Goal: Task Accomplishment & Management: Use online tool/utility

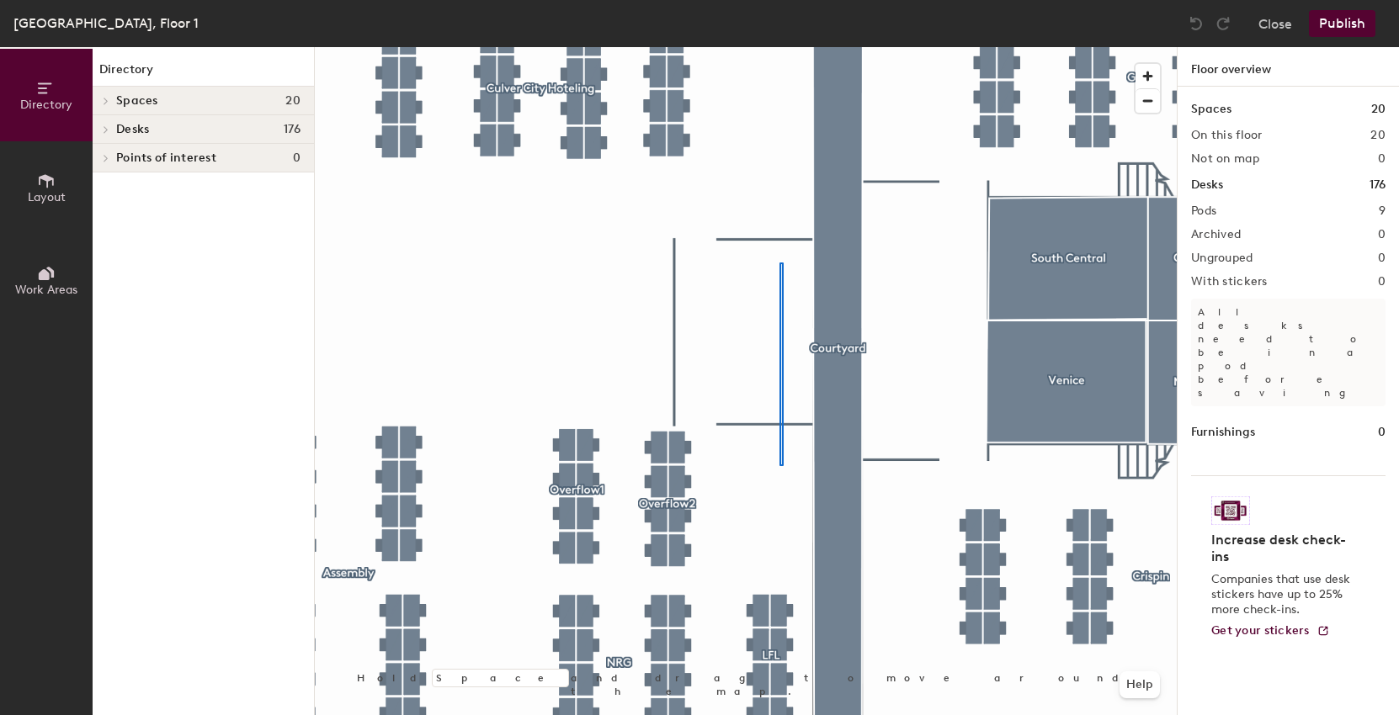
click at [781, 47] on div at bounding box center [746, 47] width 862 height 0
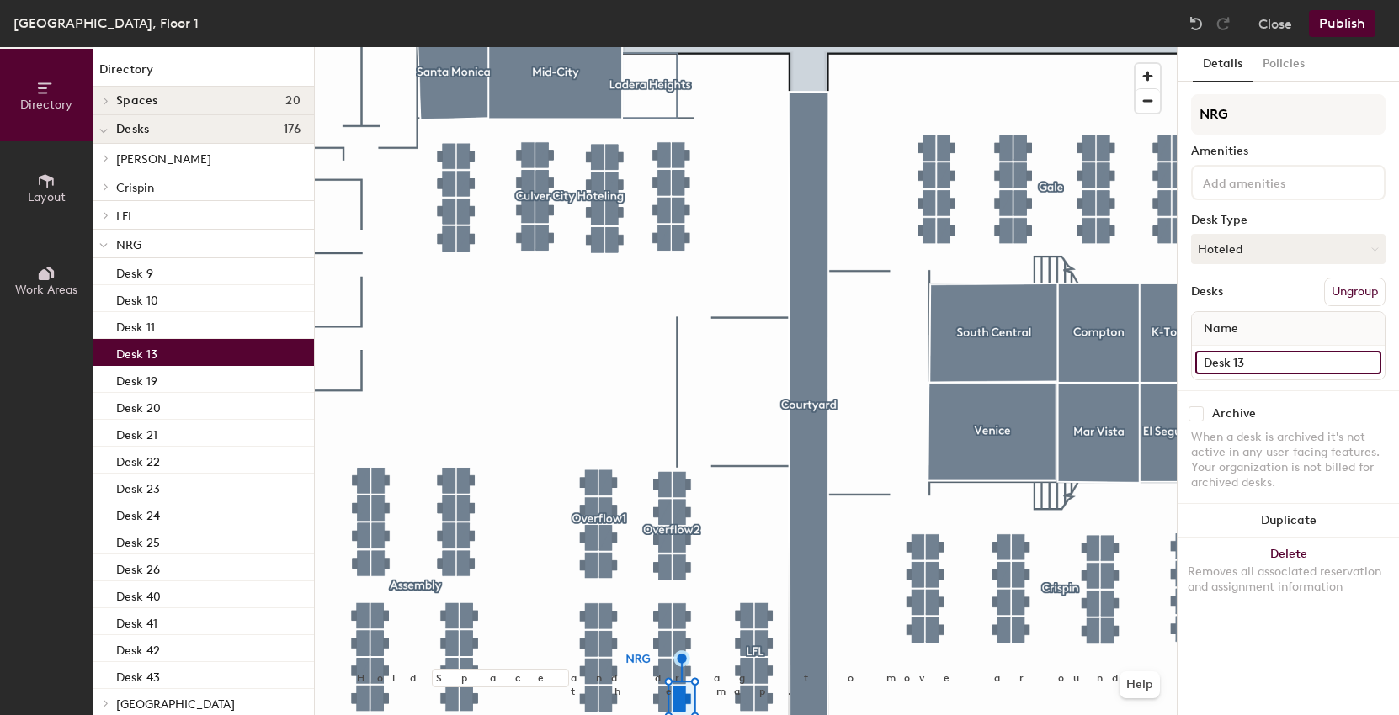
click at [1288, 371] on input "Desk 13" at bounding box center [1288, 363] width 186 height 24
type input "Desk 12"
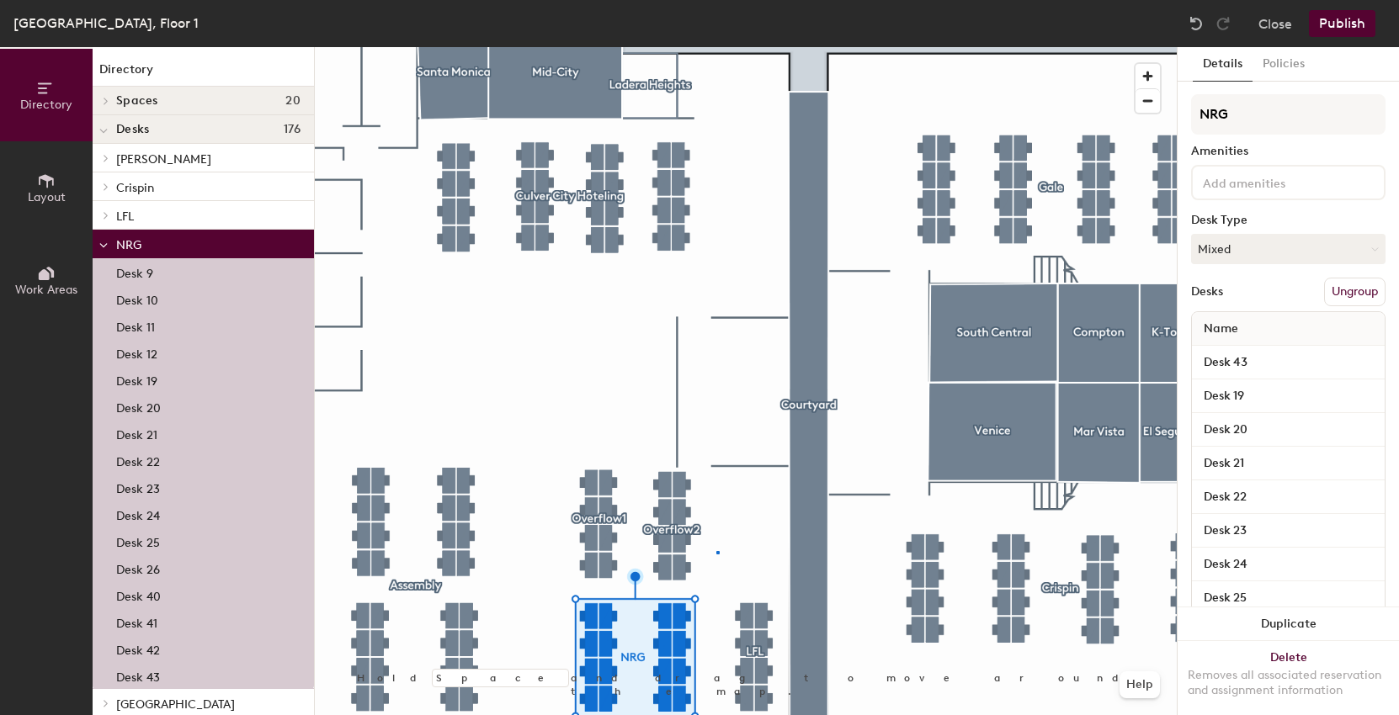
click at [717, 47] on div at bounding box center [746, 47] width 862 height 0
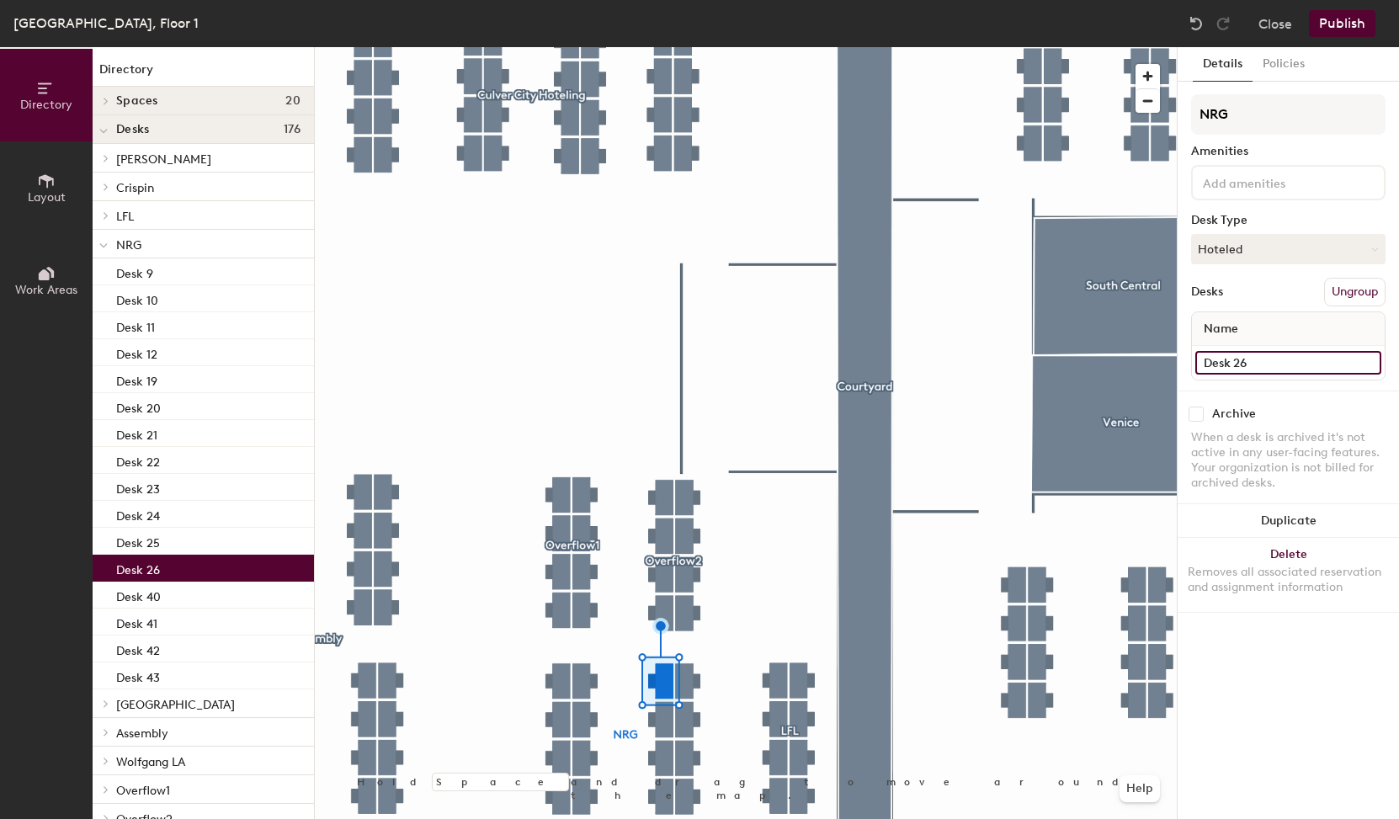
click at [1245, 356] on input "Desk 26" at bounding box center [1288, 363] width 186 height 24
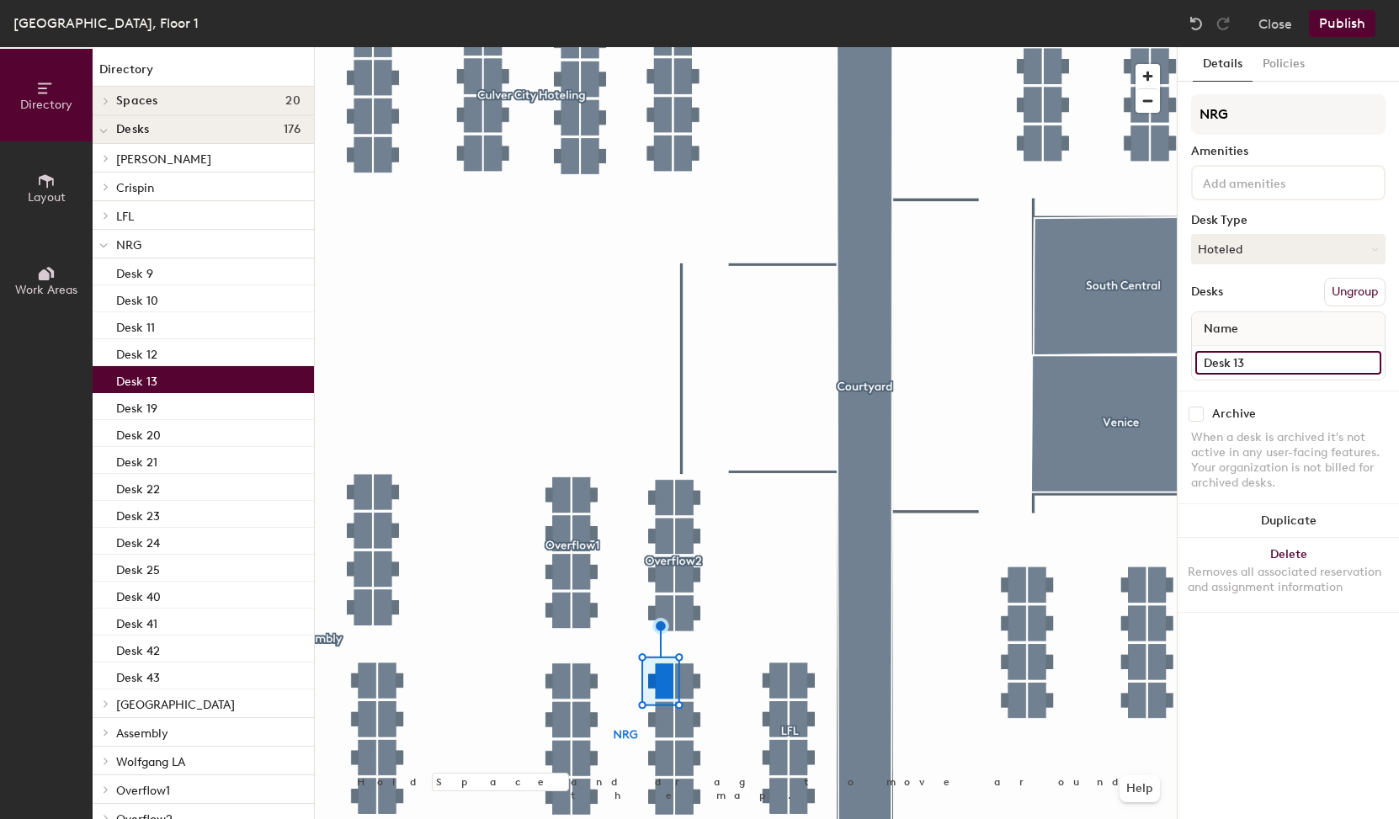
type input "Desk 13"
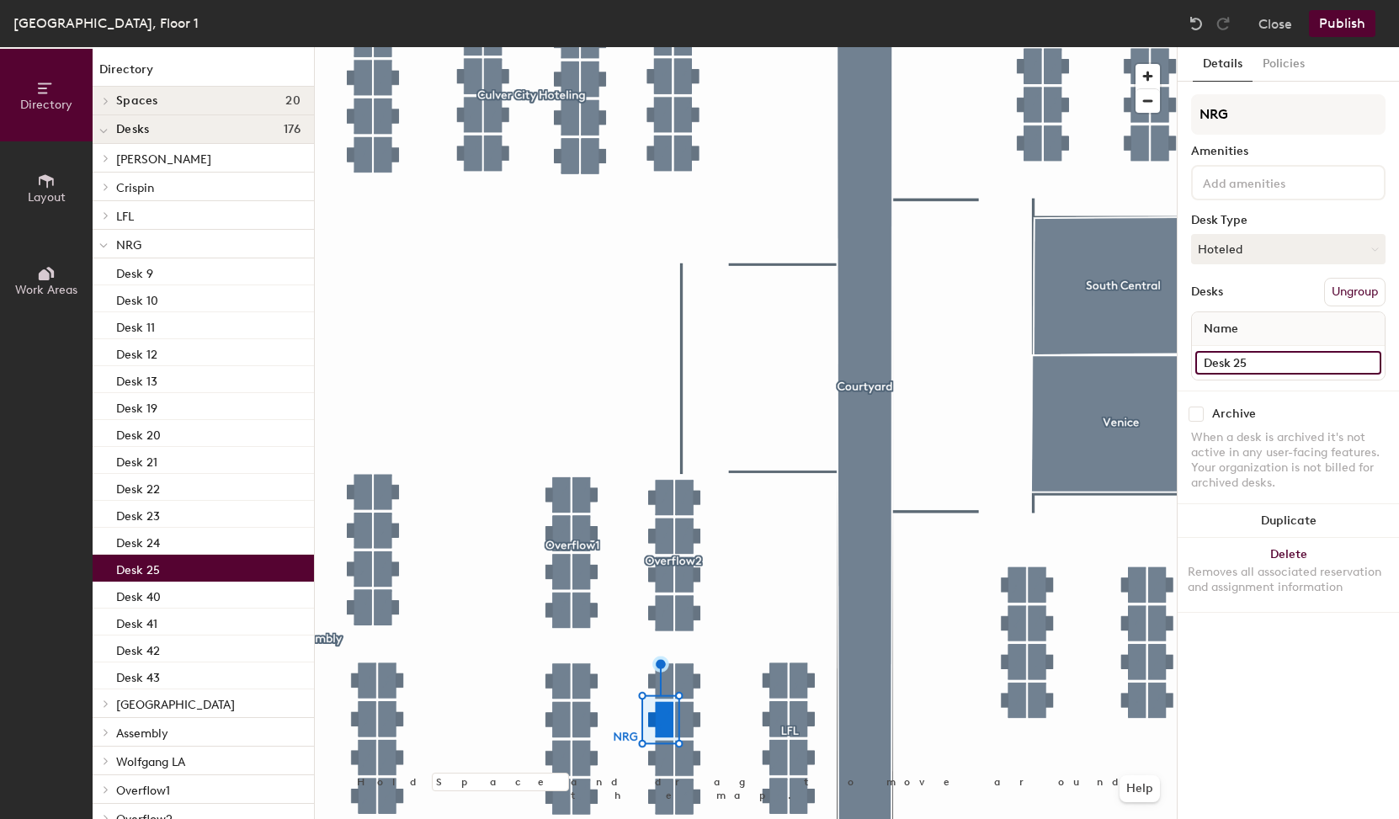
click at [1284, 365] on input "Desk 25" at bounding box center [1288, 363] width 186 height 24
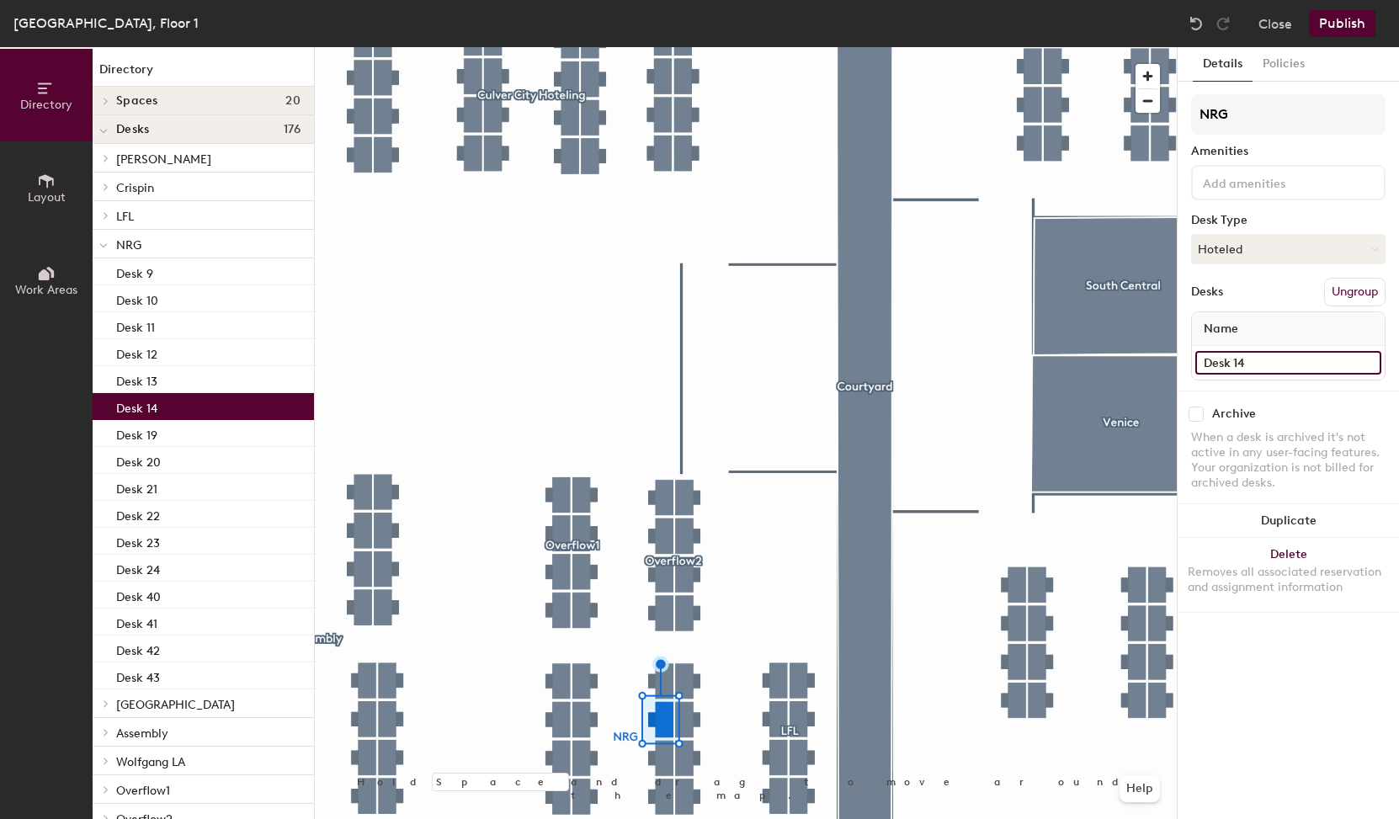
type input "Desk 14"
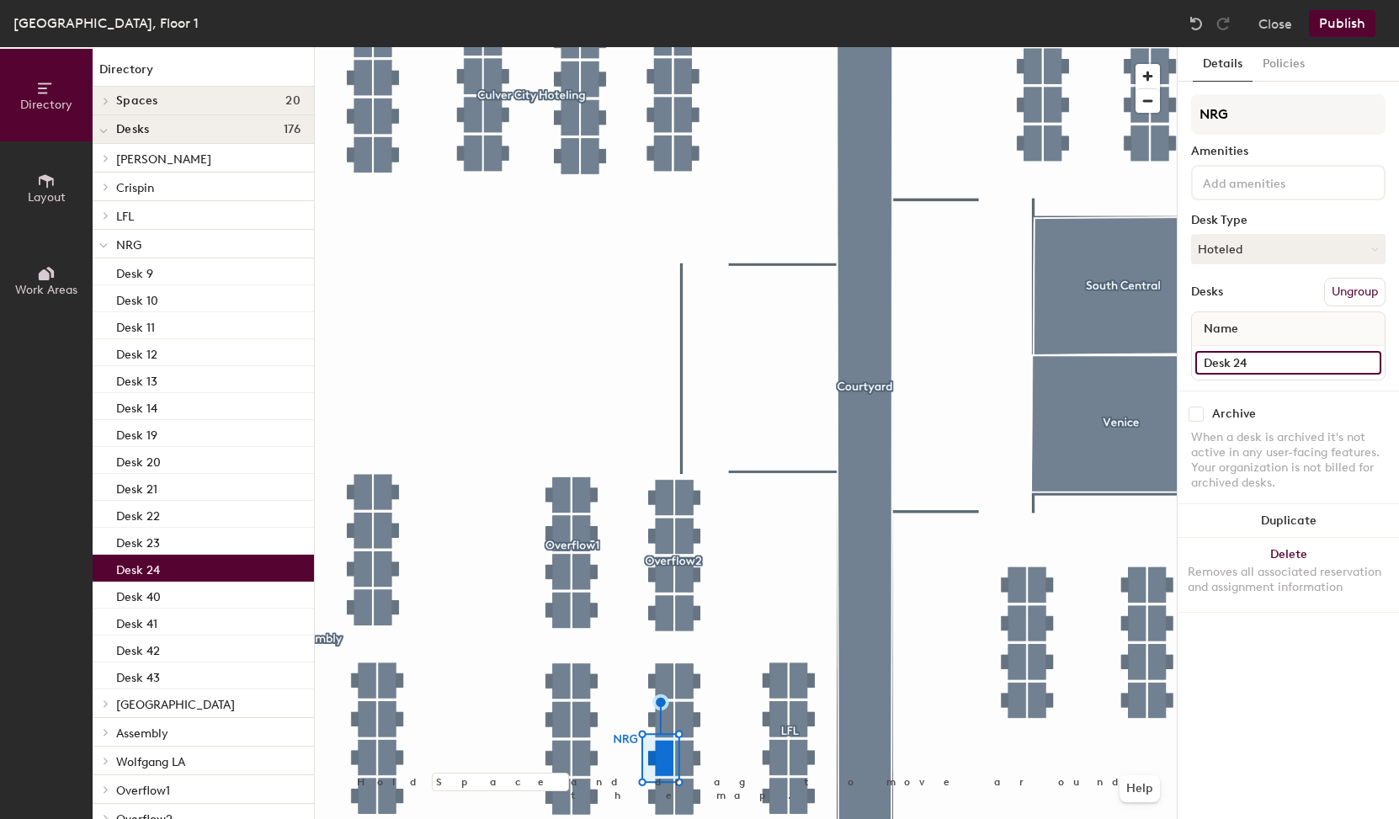
click at [1306, 366] on input "Desk 24" at bounding box center [1288, 363] width 186 height 24
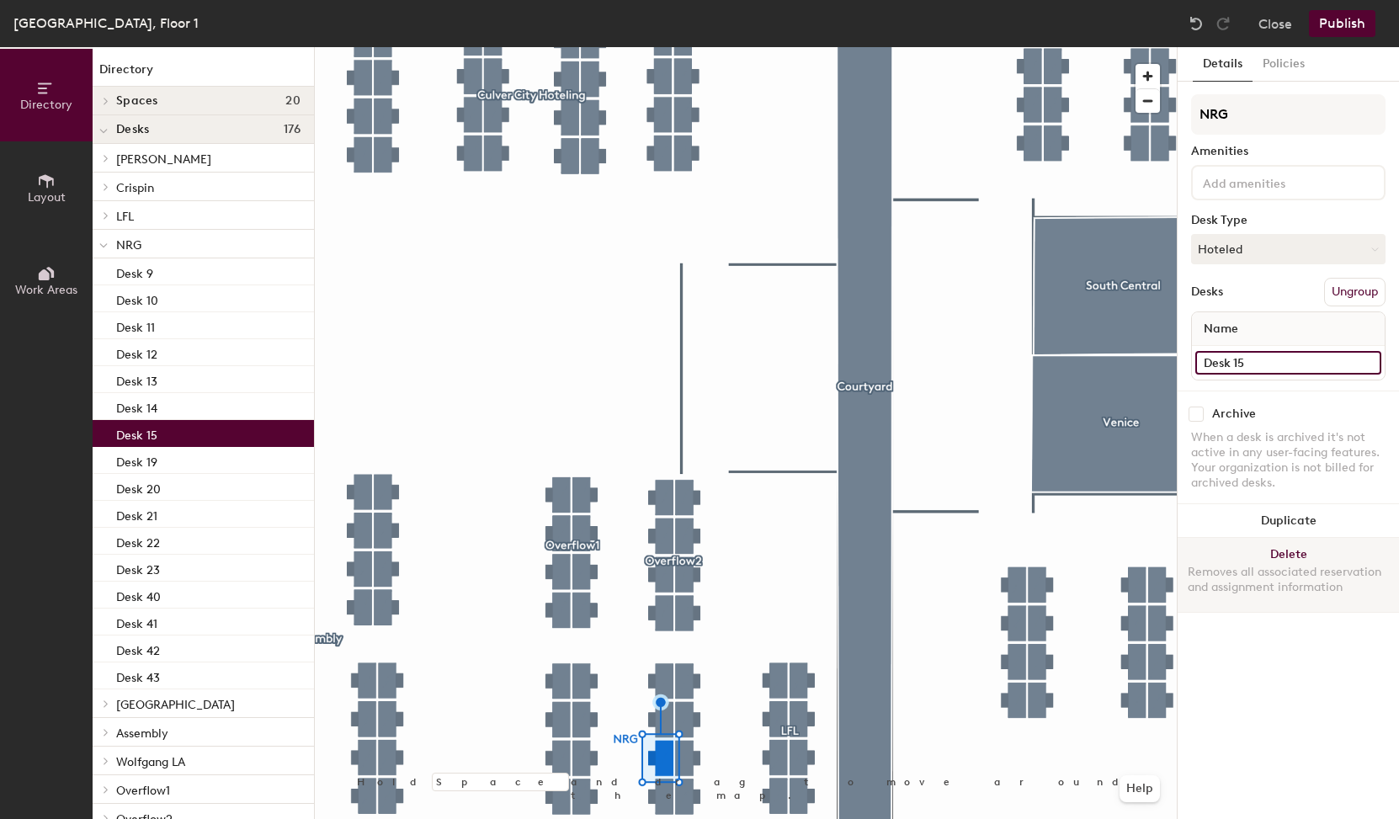
type input "Desk 15"
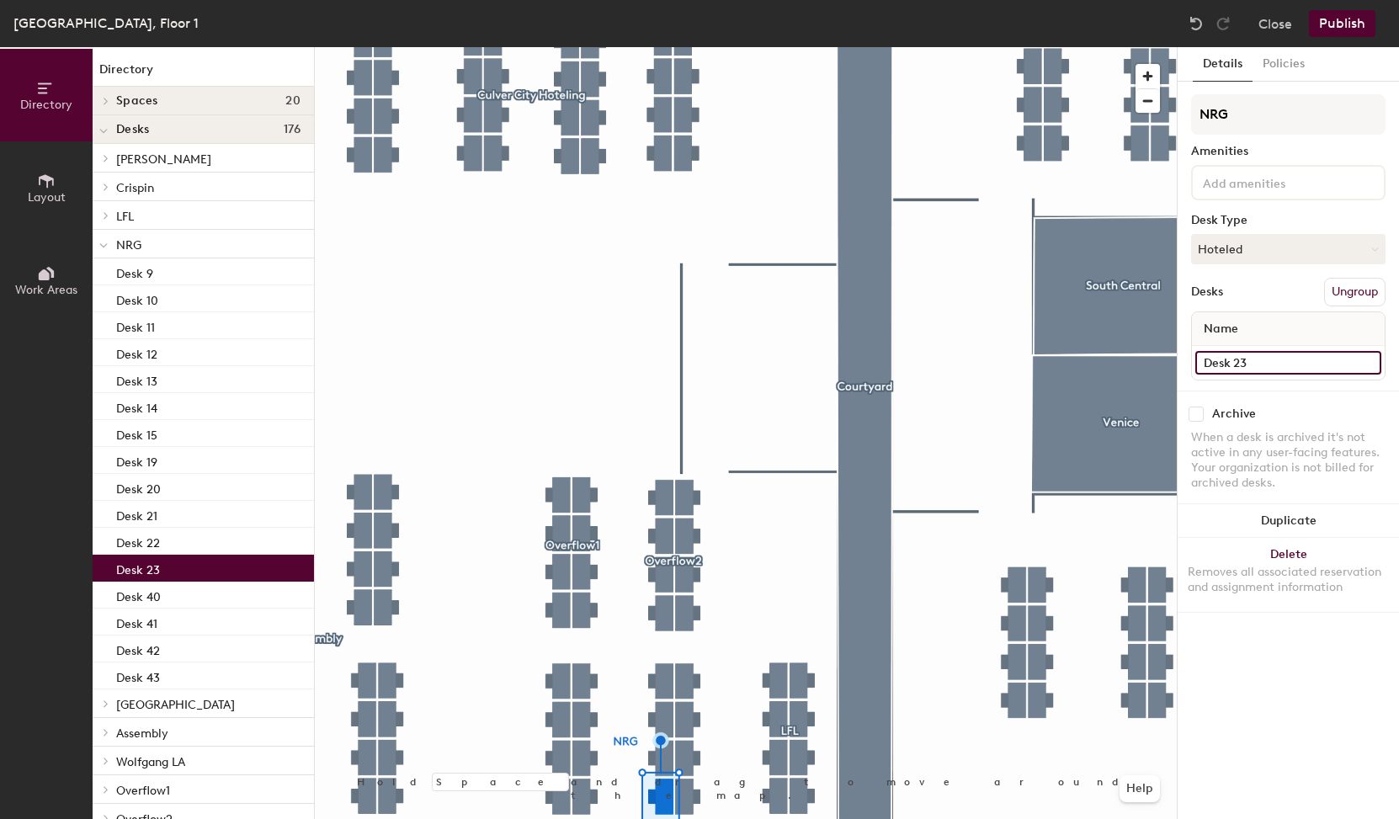
click at [1262, 367] on input "Desk 23" at bounding box center [1288, 363] width 186 height 24
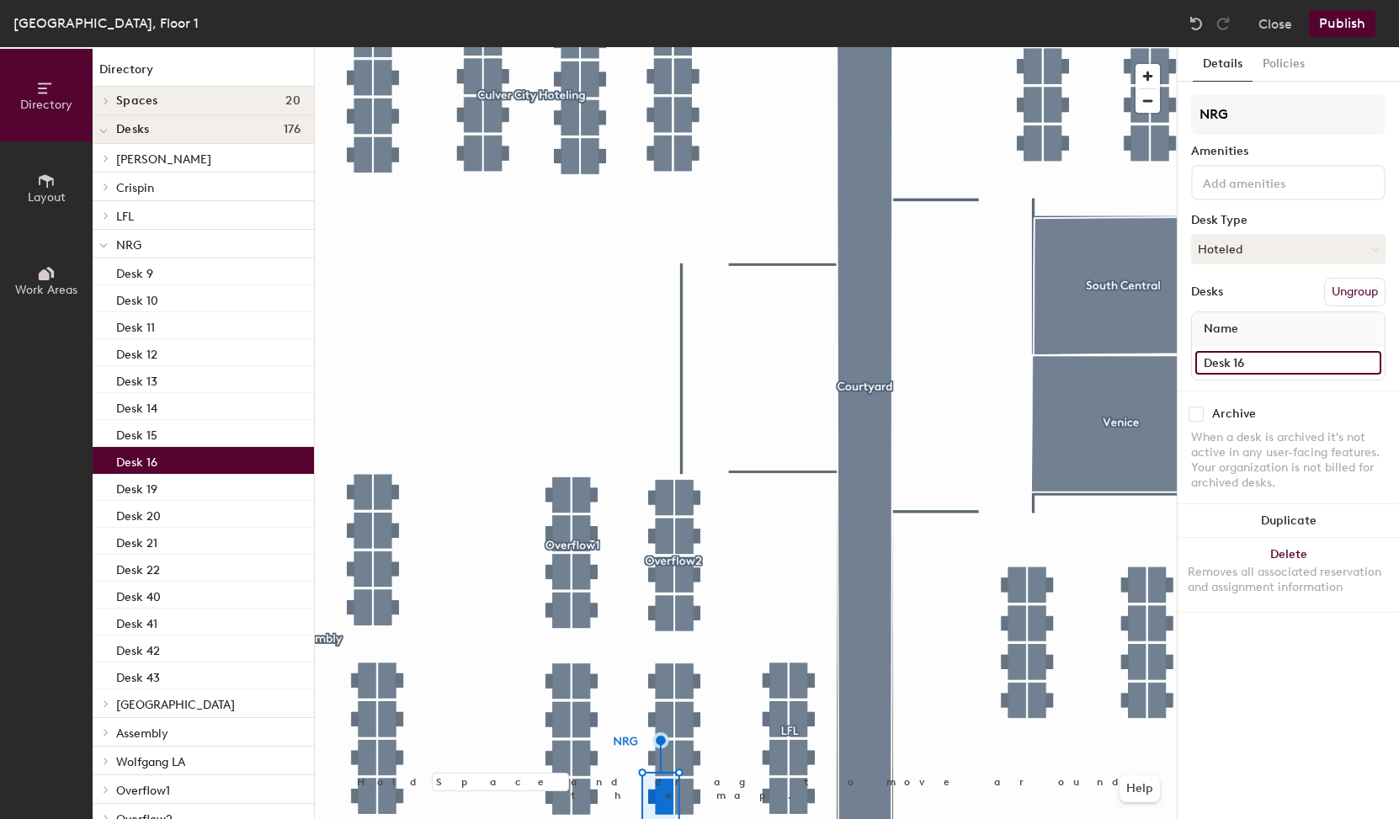
type input "Desk 16"
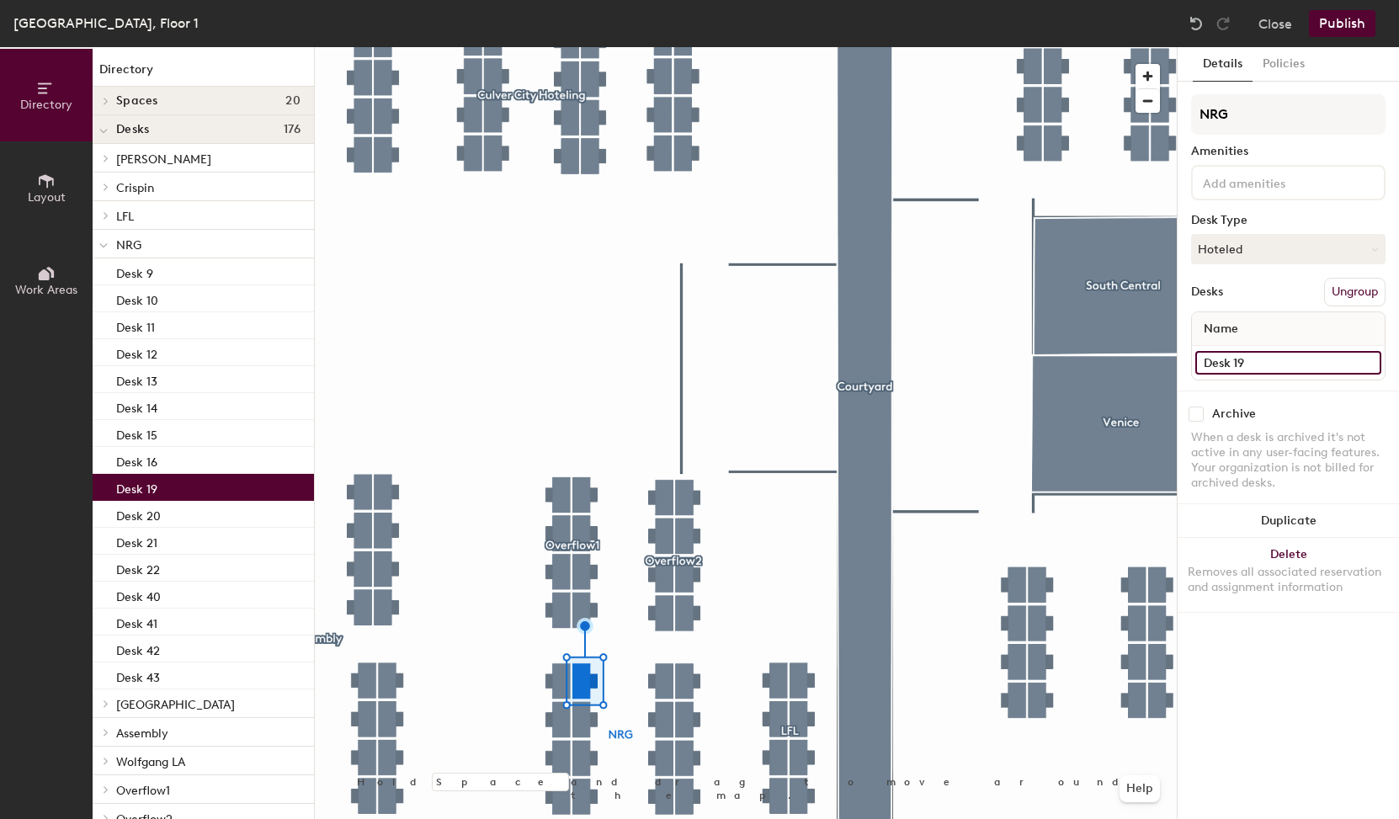
click at [1279, 364] on input "Desk 19" at bounding box center [1288, 363] width 186 height 24
type input "Desk 17"
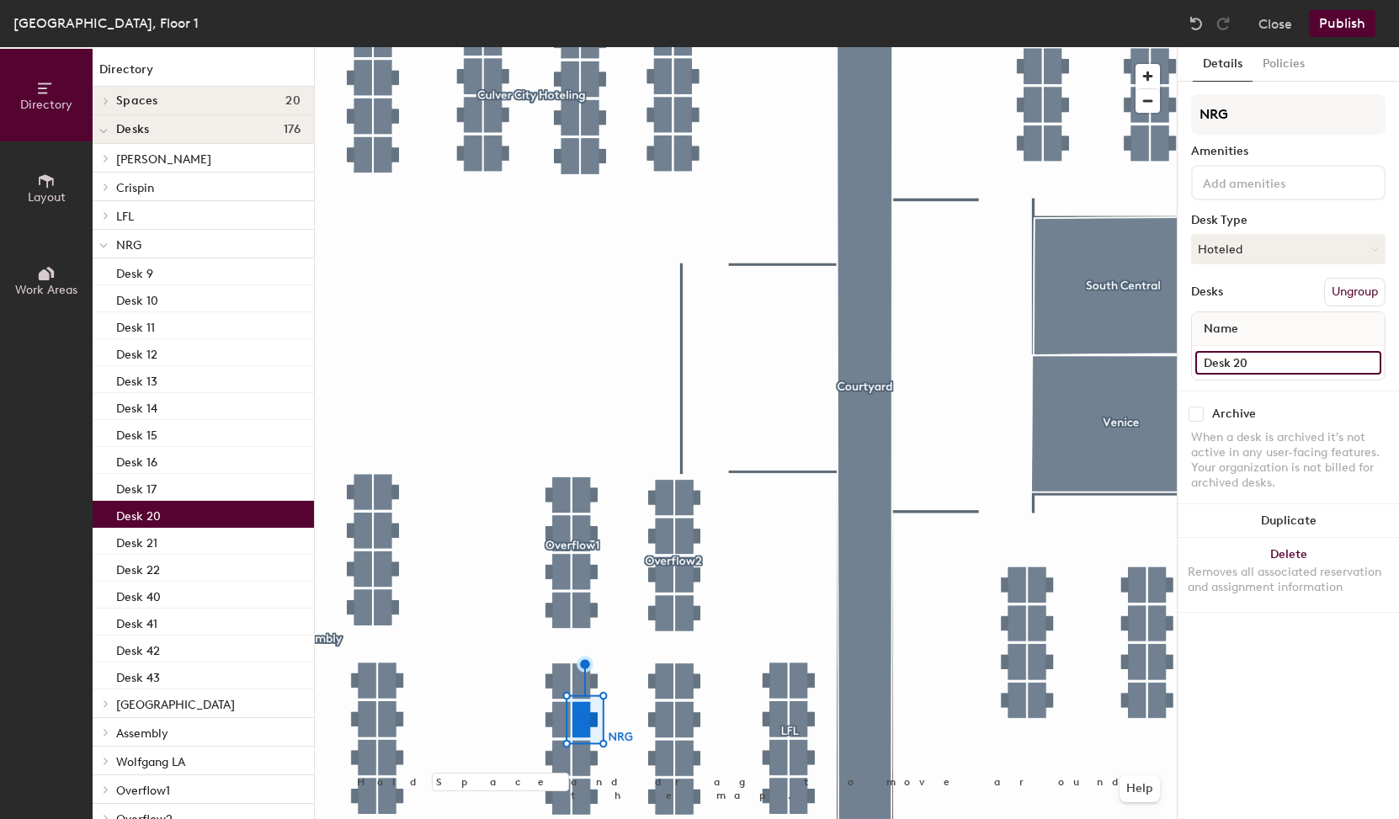
click at [1327, 367] on input "Desk 20" at bounding box center [1288, 363] width 186 height 24
click at [1308, 366] on input "Desk 20" at bounding box center [1288, 363] width 186 height 24
type input "Desk 18"
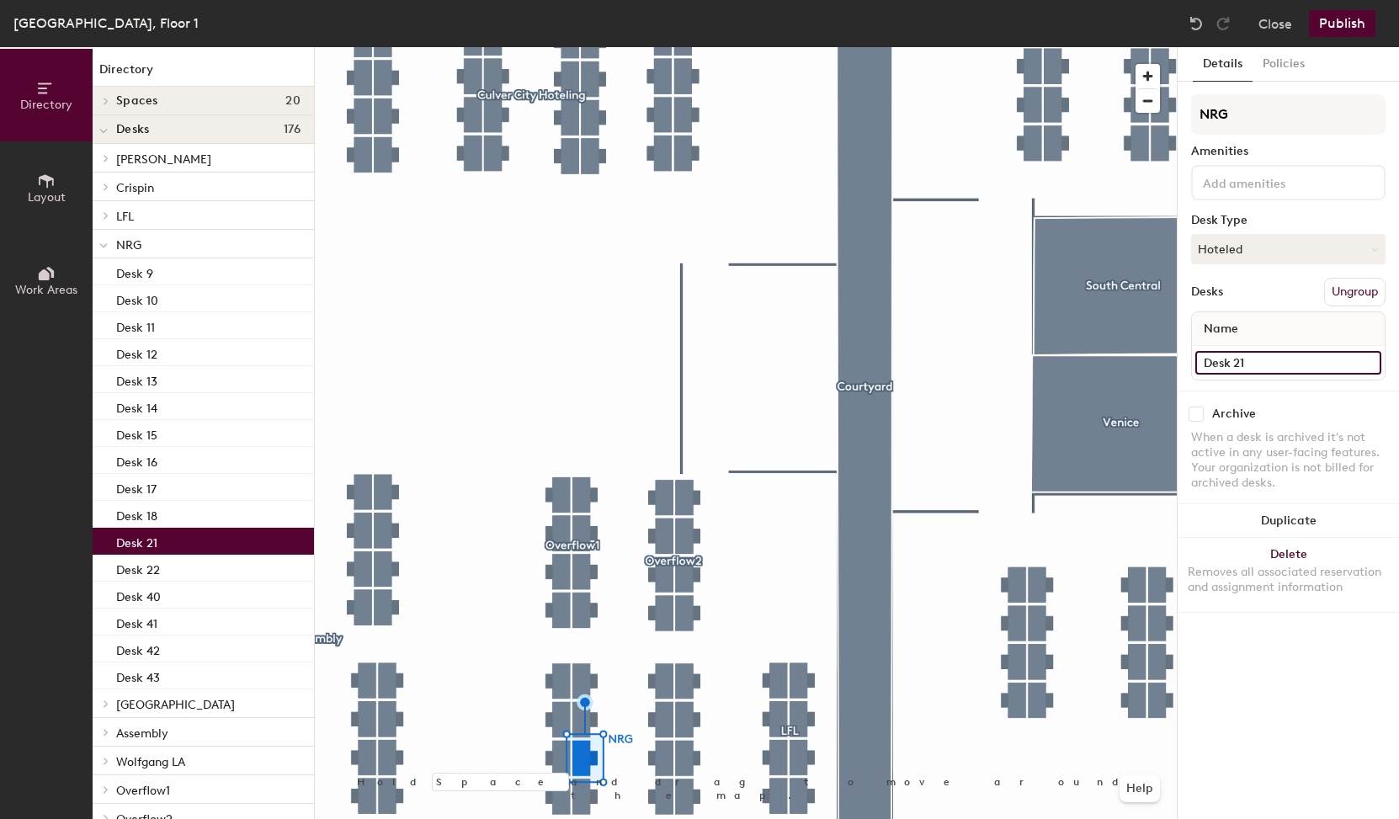
click at [1264, 363] on input "Desk 21" at bounding box center [1288, 363] width 186 height 24
type input "Desk 19"
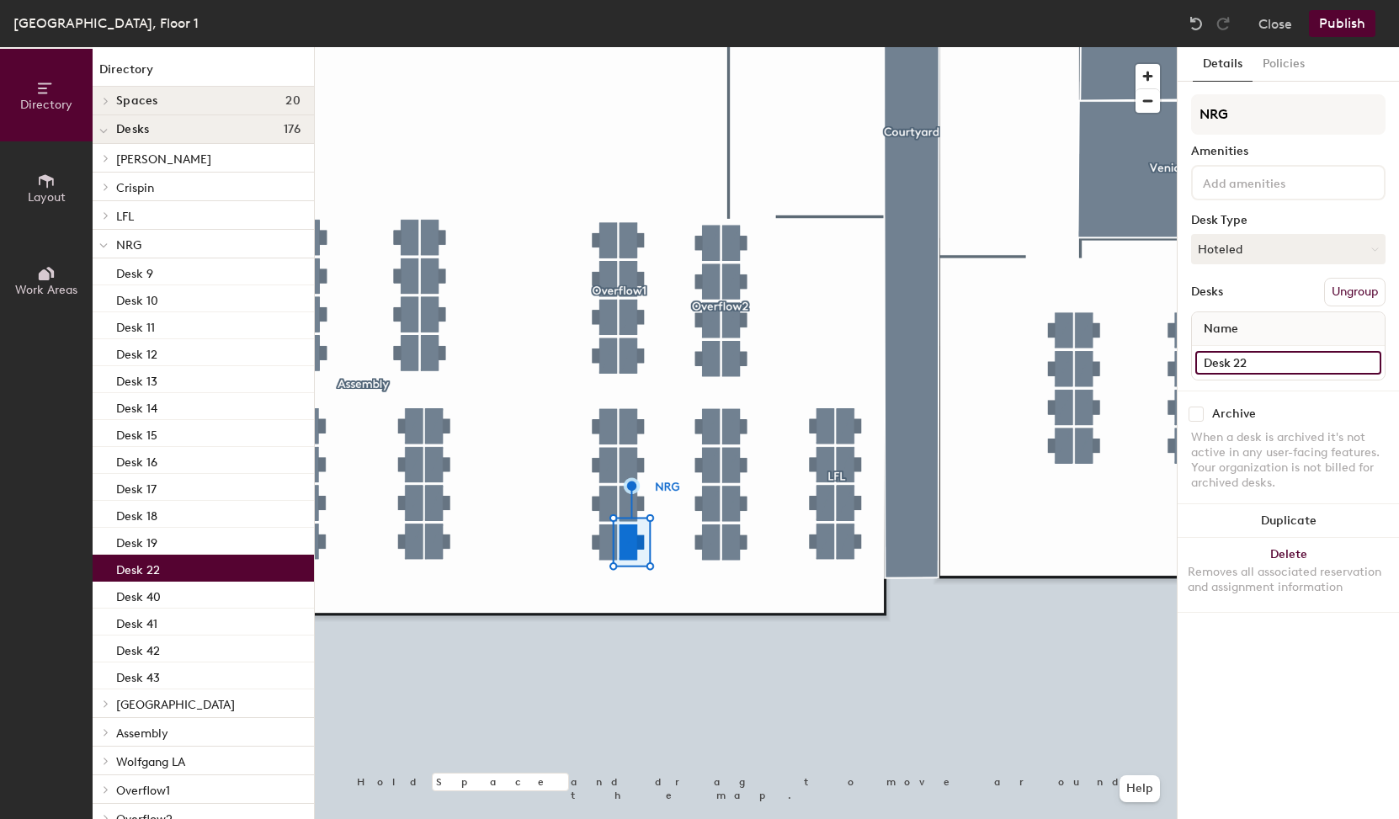
click at [1284, 373] on input "Desk 22" at bounding box center [1288, 363] width 186 height 24
click at [1281, 369] on input "Desk 22" at bounding box center [1288, 363] width 186 height 24
type input "Desk 20"
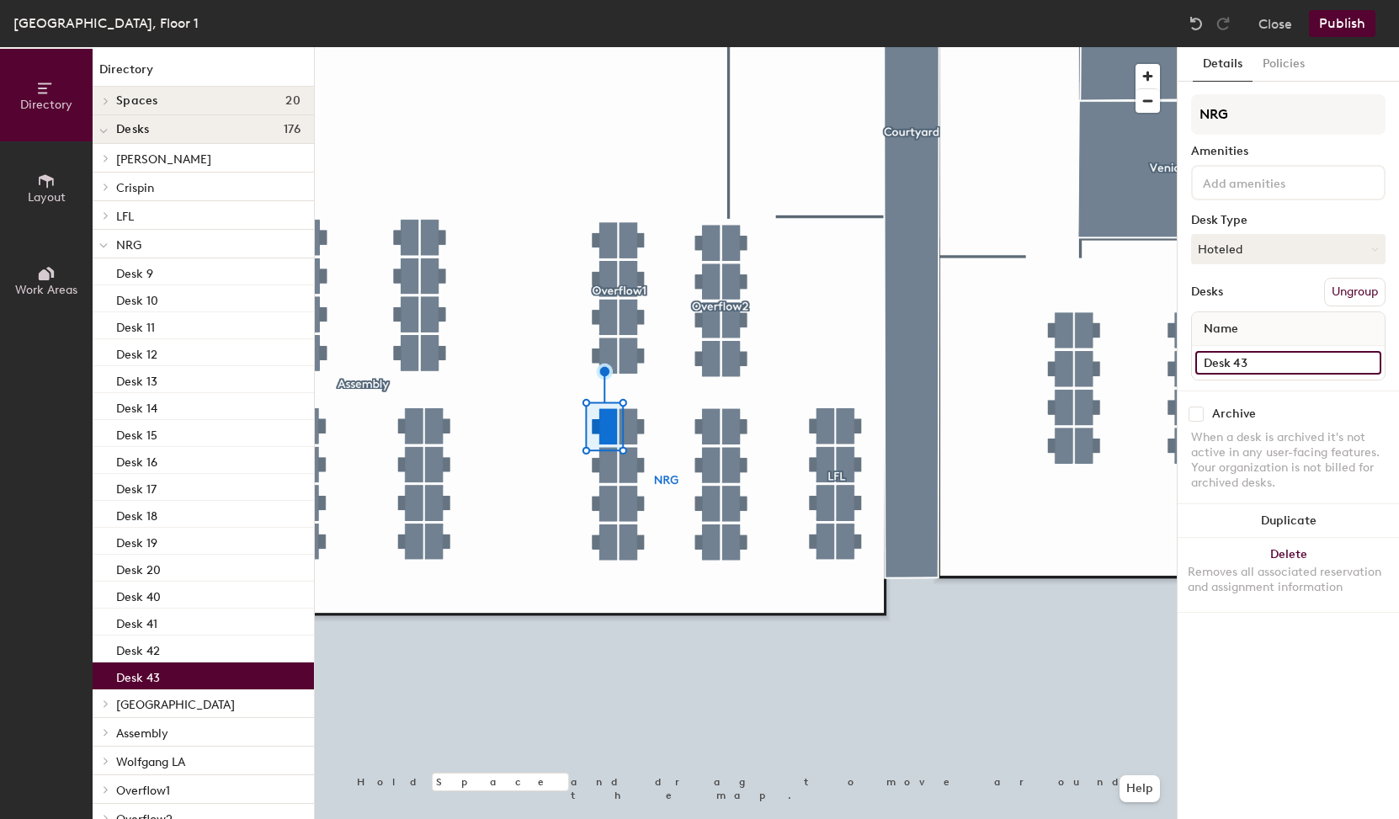
click at [1319, 363] on input "Desk 43" at bounding box center [1288, 363] width 186 height 24
click at [1304, 369] on input "Desk 43" at bounding box center [1288, 363] width 186 height 24
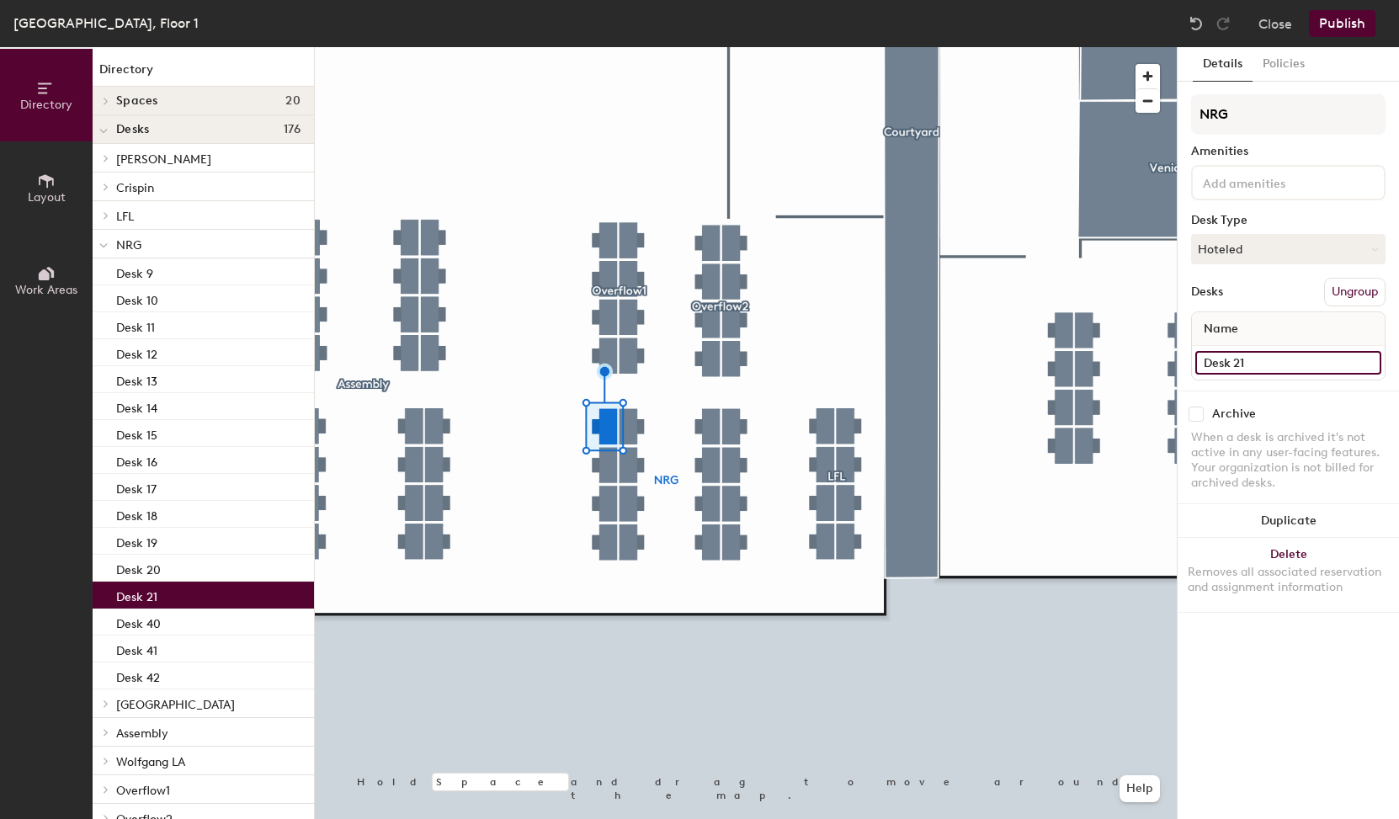
type input "Desk 21"
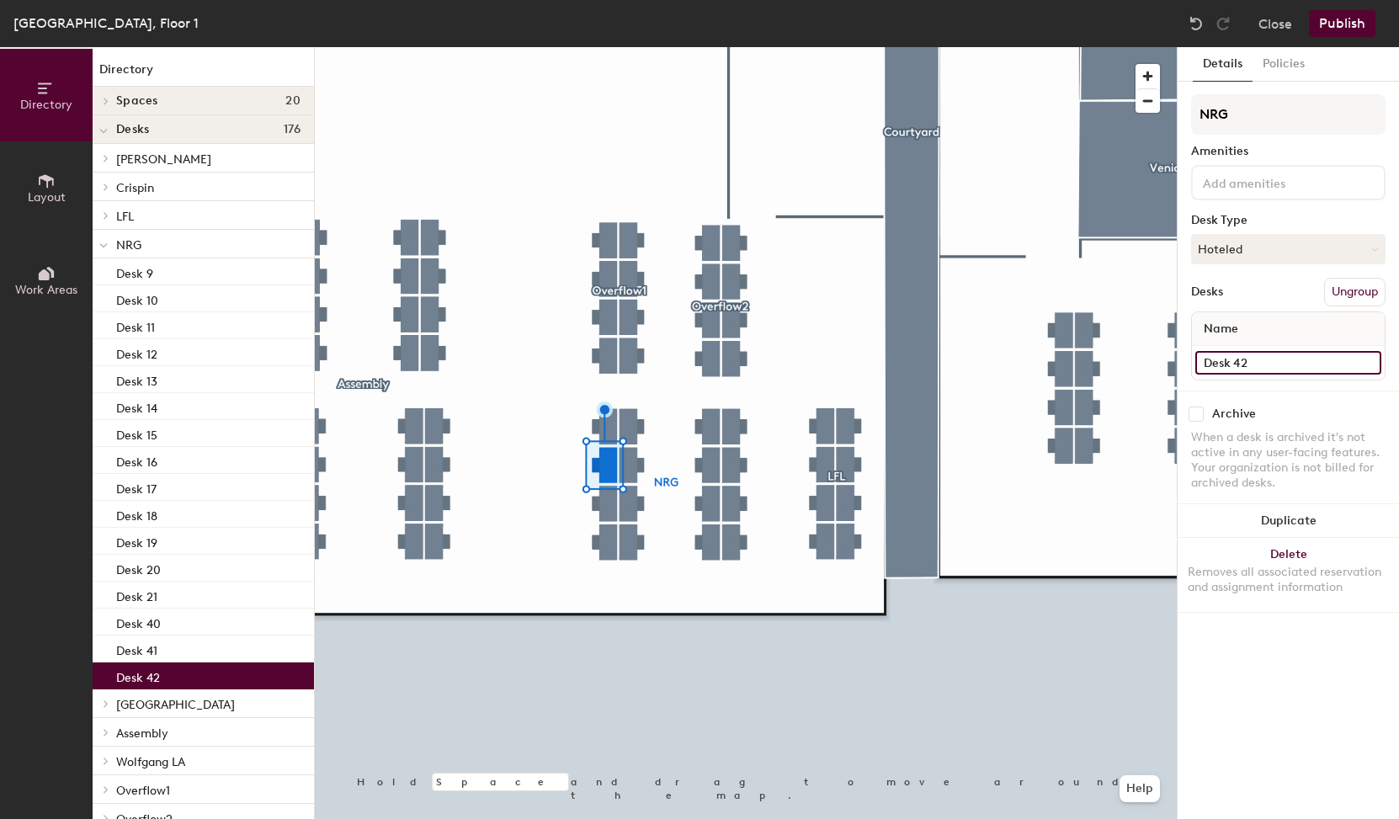
click at [1293, 371] on input "Desk 42" at bounding box center [1288, 363] width 186 height 24
click at [1283, 366] on input "Desk 42" at bounding box center [1288, 363] width 186 height 24
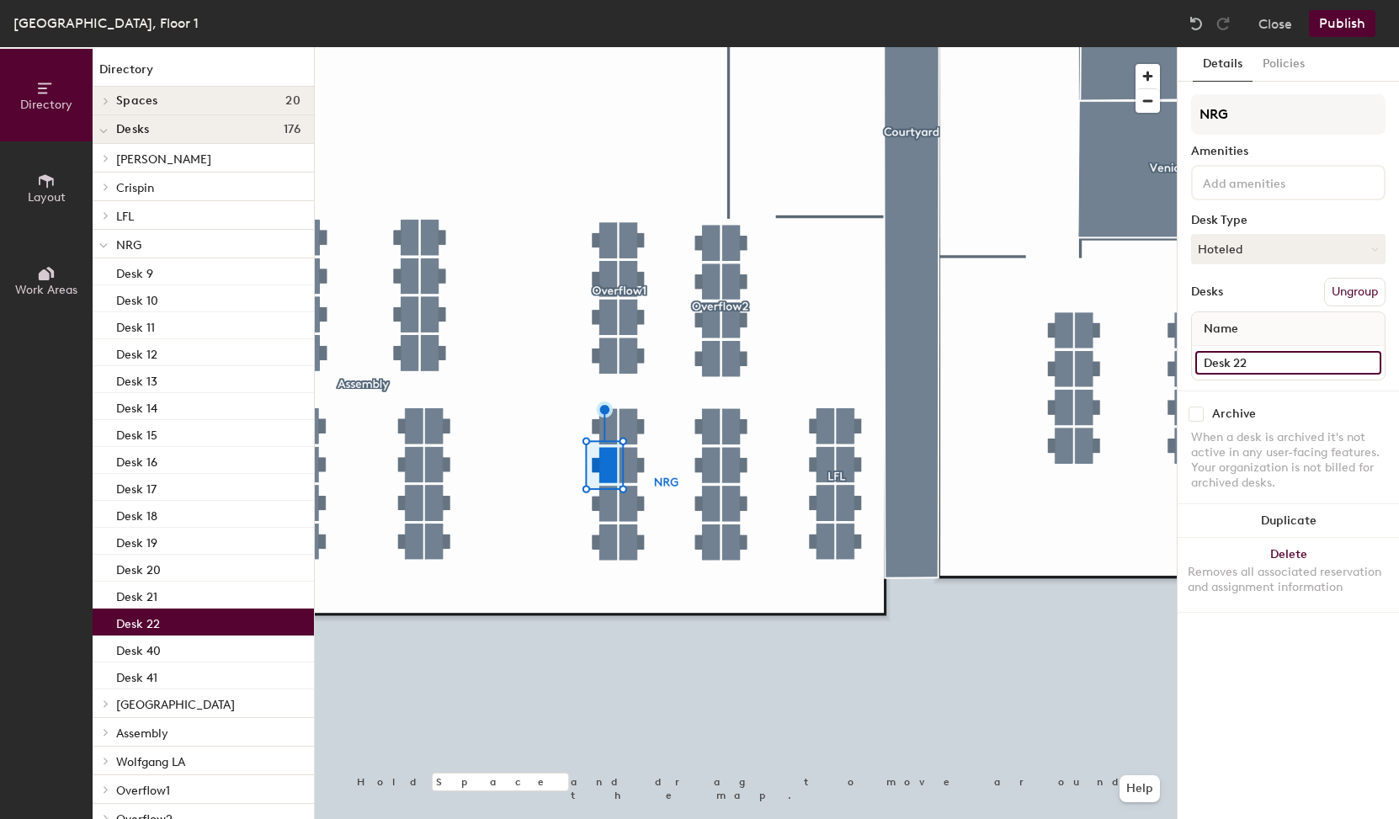
type input "Desk 22"
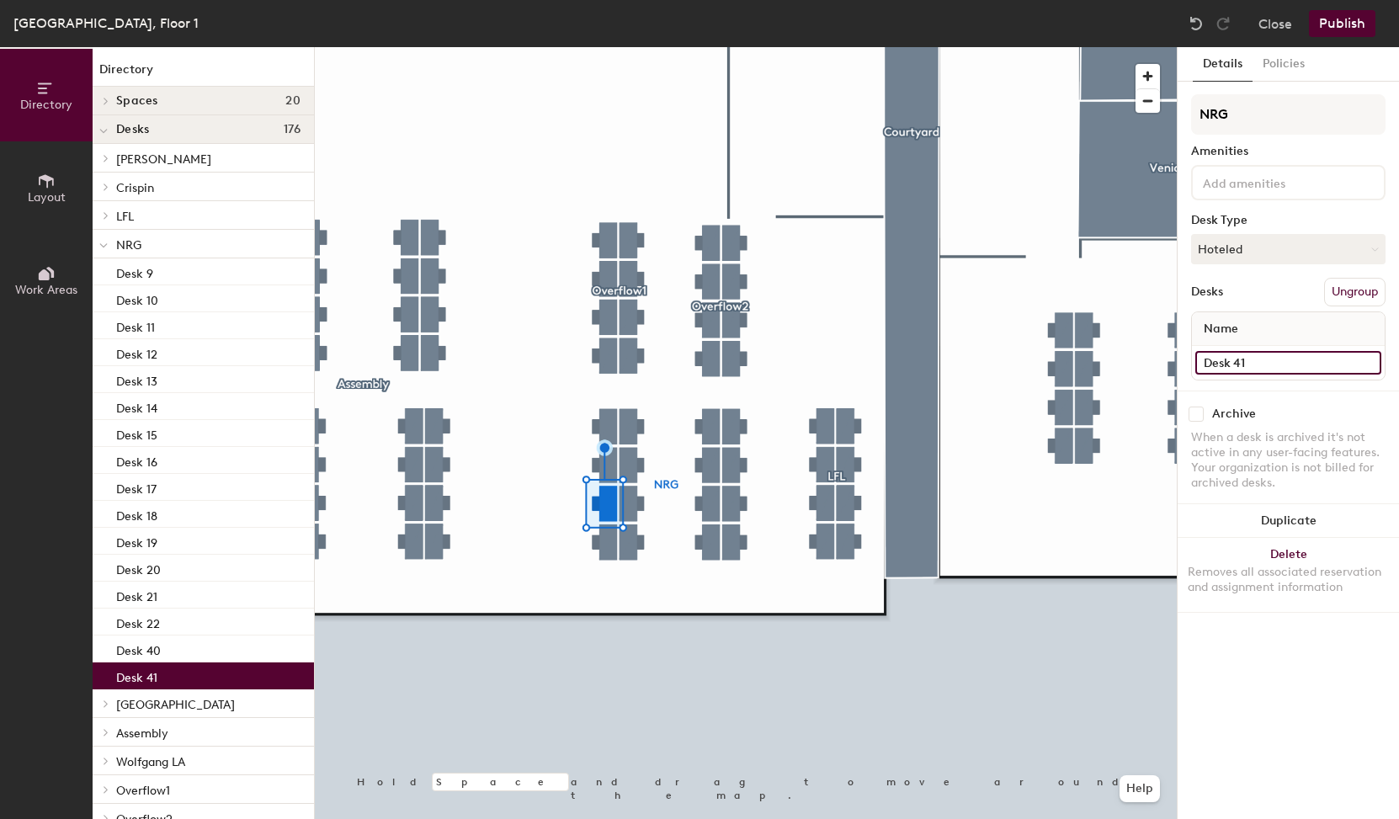
click at [1283, 364] on input "Desk 41" at bounding box center [1288, 363] width 186 height 24
click at [1267, 360] on input "Desk 41" at bounding box center [1288, 363] width 186 height 24
type input "Desk 23"
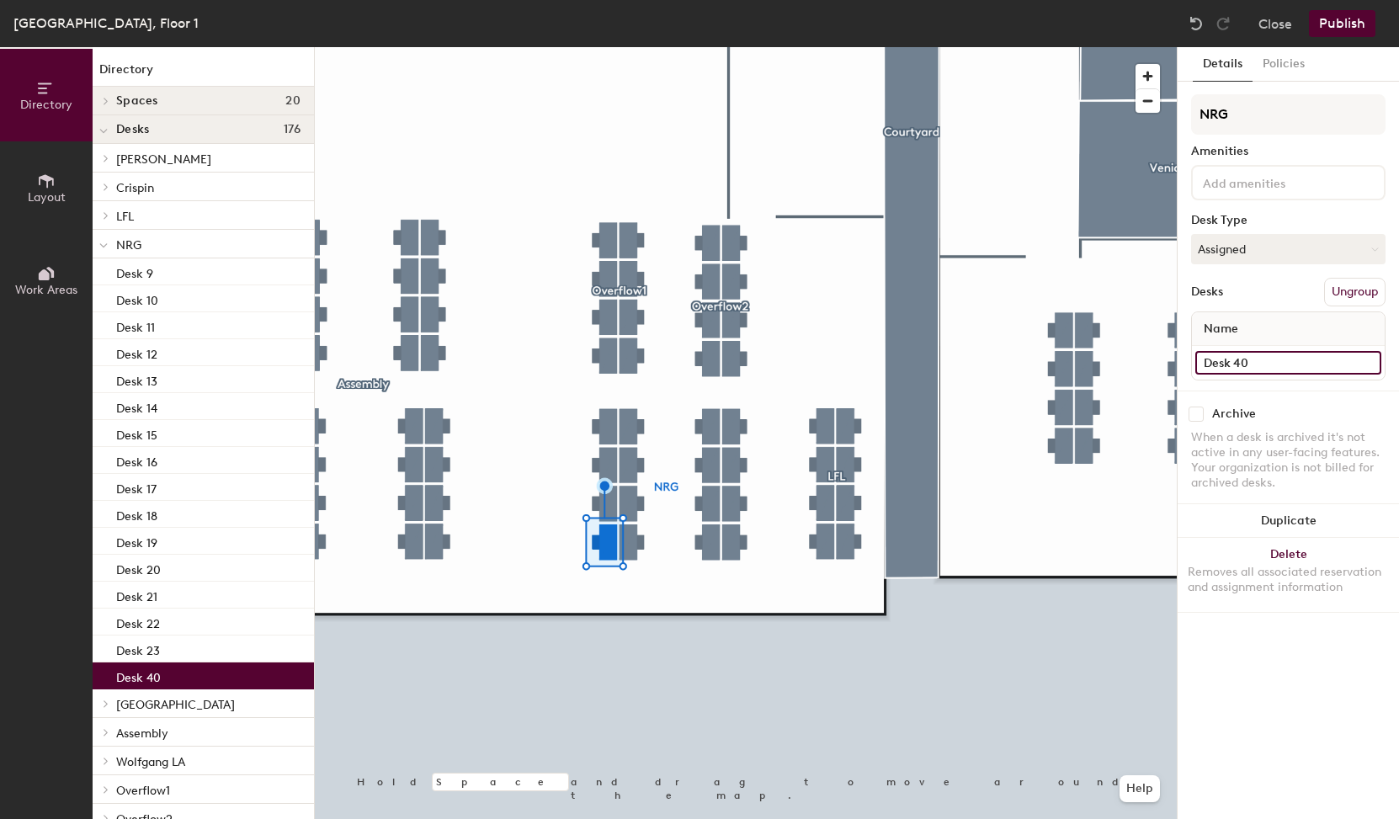
click at [1277, 367] on input "Desk 40" at bounding box center [1288, 363] width 186 height 24
type input "Desk 24"
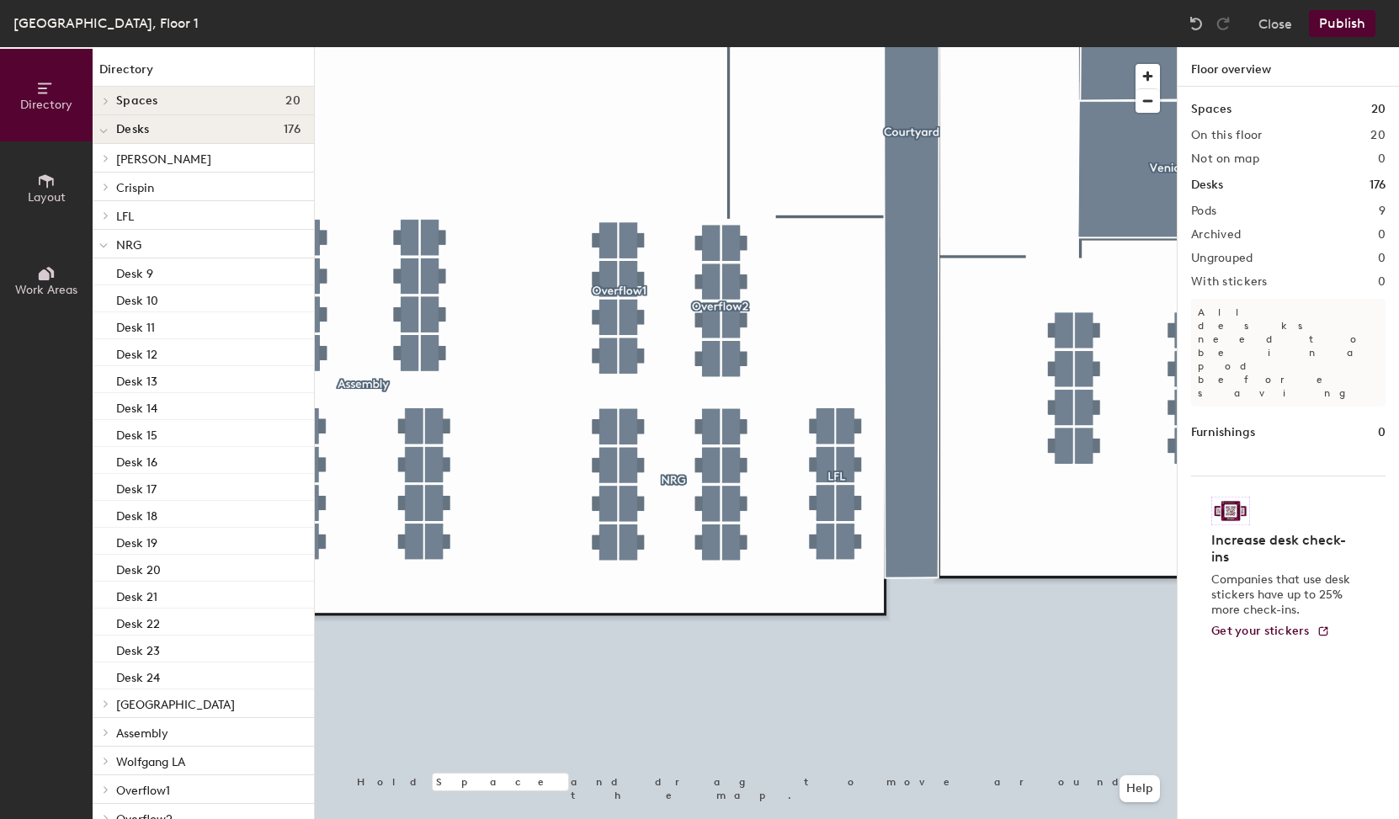
click at [1345, 21] on button "Publish" at bounding box center [1342, 23] width 66 height 27
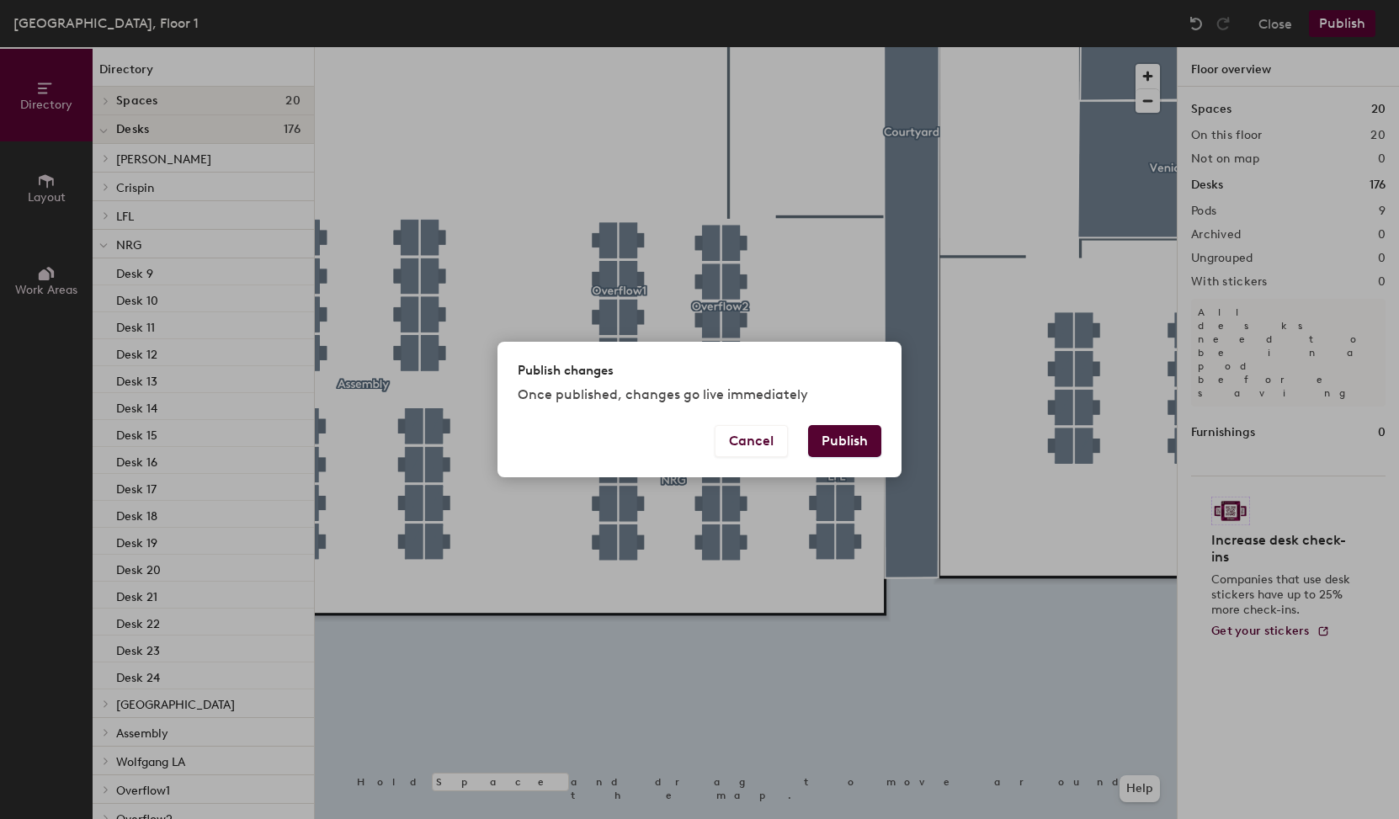
click at [850, 443] on button "Publish" at bounding box center [844, 441] width 73 height 32
